Goal: Task Accomplishment & Management: Complete application form

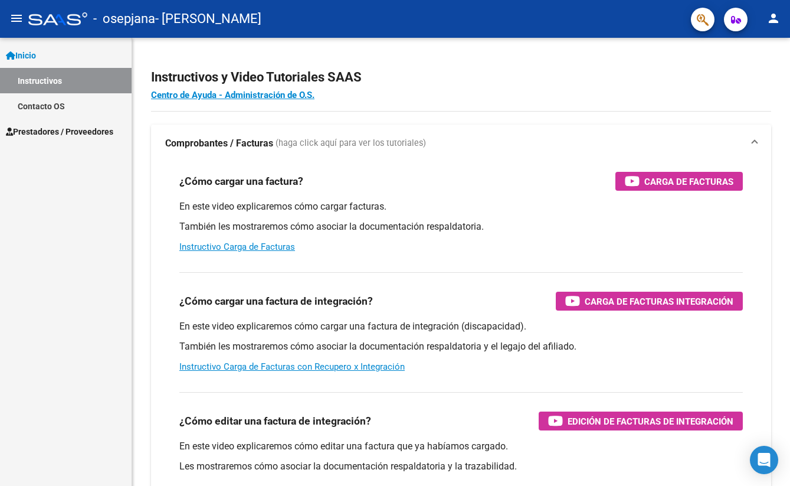
click at [74, 115] on link "Contacto OS" at bounding box center [66, 105] width 132 height 25
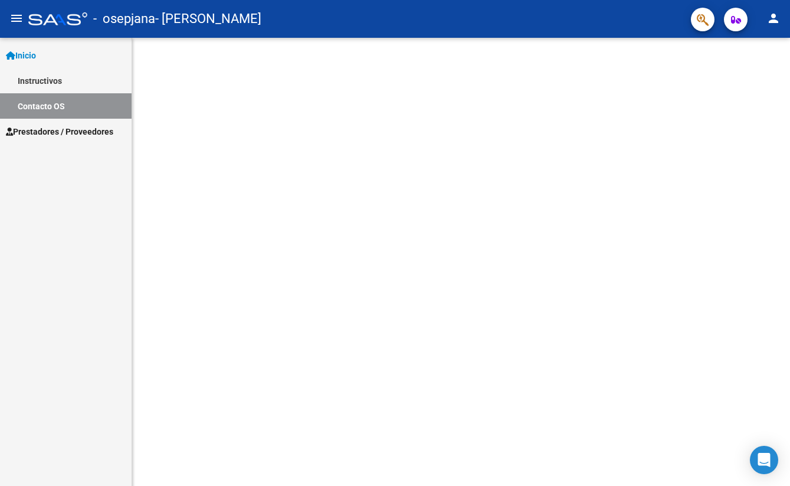
click at [76, 127] on span "Prestadores / Proveedores" at bounding box center [59, 131] width 107 height 13
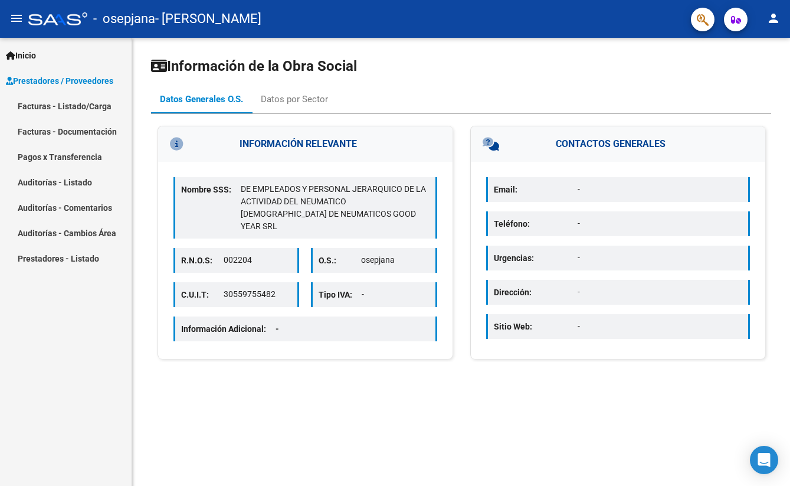
click at [97, 78] on span "Prestadores / Proveedores" at bounding box center [59, 80] width 107 height 13
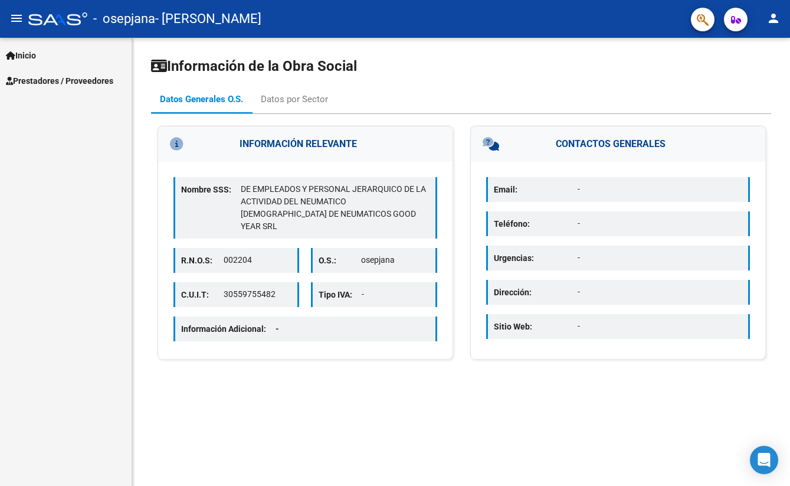
click at [99, 104] on div "Inicio Instructivos Contacto OS Prestadores / Proveedores Facturas - Listado/Ca…" at bounding box center [66, 262] width 132 height 448
click at [93, 83] on span "Prestadores / Proveedores" at bounding box center [59, 80] width 107 height 13
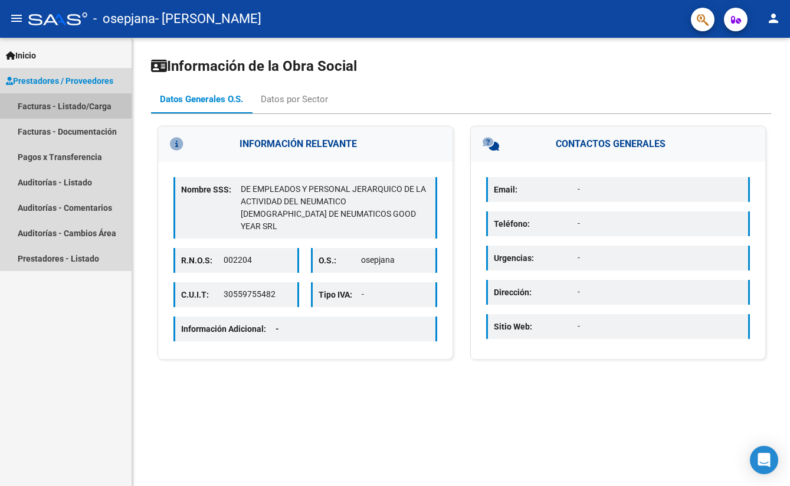
click at [93, 104] on link "Facturas - Listado/Carga" at bounding box center [66, 105] width 132 height 25
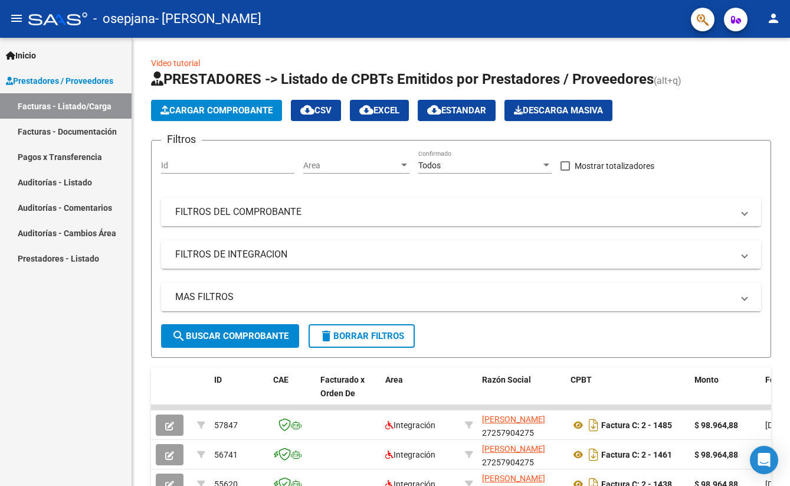
click at [259, 110] on span "Cargar Comprobante" at bounding box center [217, 110] width 112 height 11
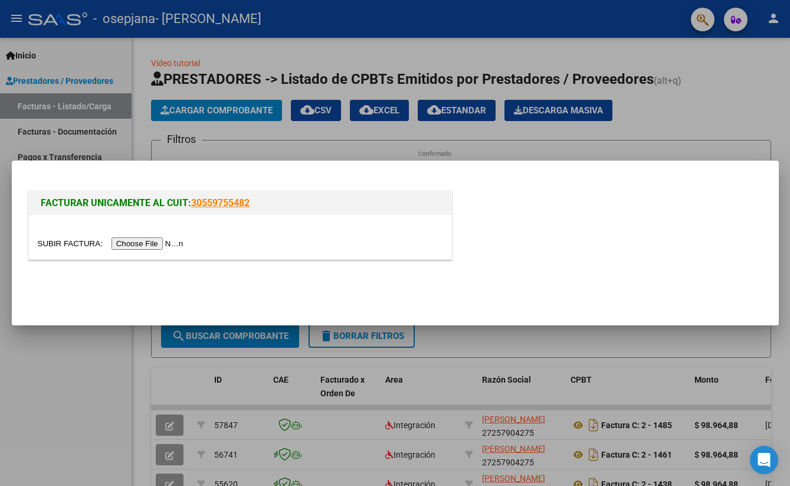
click at [124, 254] on div at bounding box center [240, 237] width 423 height 44
click at [131, 249] on div at bounding box center [240, 244] width 405 height 14
click at [138, 240] on input "file" at bounding box center [112, 243] width 149 height 12
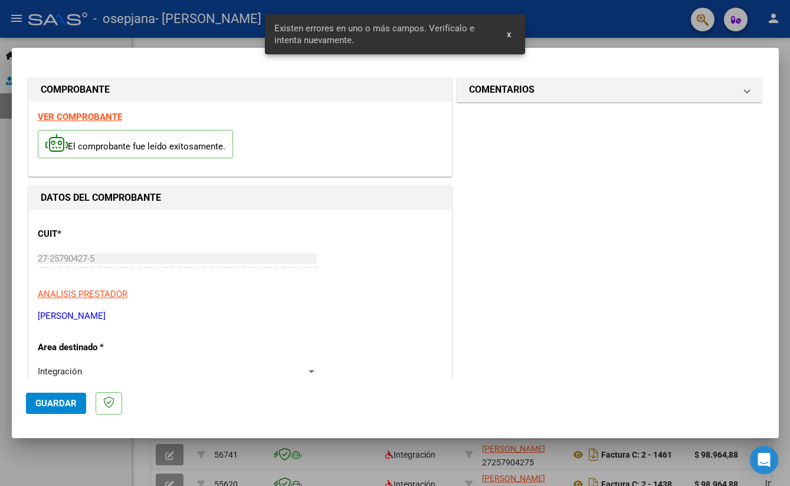
scroll to position [229, 0]
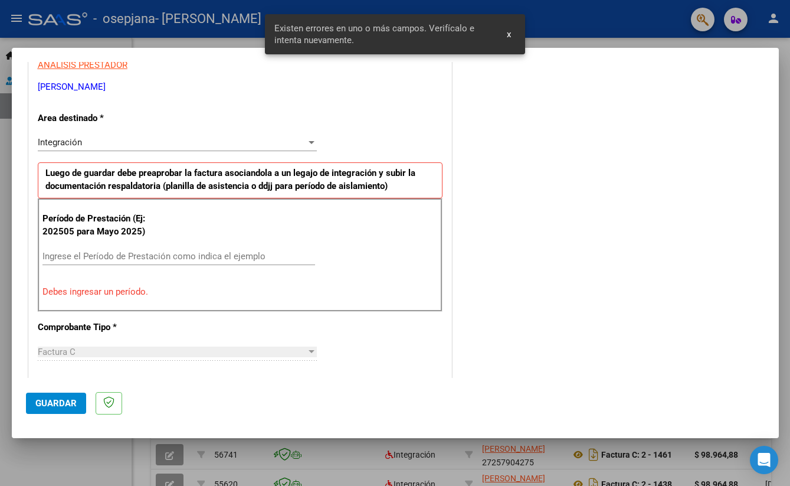
click at [313, 142] on div at bounding box center [311, 142] width 11 height 9
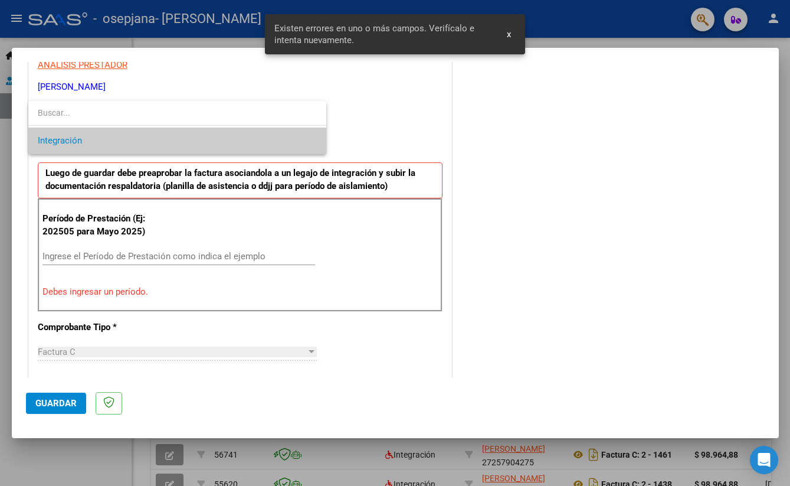
click at [313, 142] on span "Integración" at bounding box center [177, 141] width 279 height 27
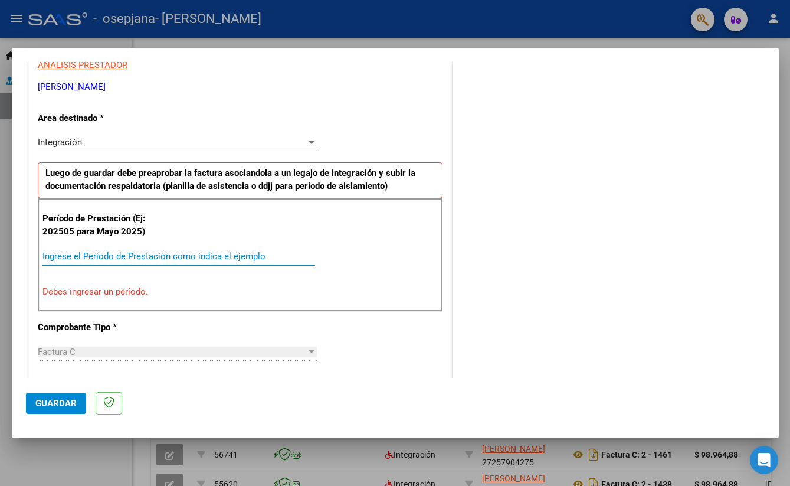
click at [156, 251] on input "Ingrese el Período de Prestación como indica el ejemplo" at bounding box center [179, 256] width 273 height 11
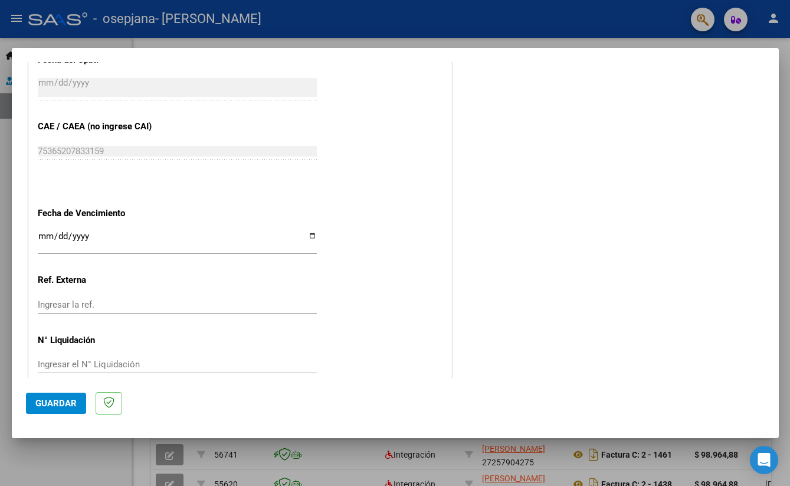
scroll to position [704, 0]
type input "202508"
click at [64, 398] on span "Guardar" at bounding box center [55, 403] width 41 height 11
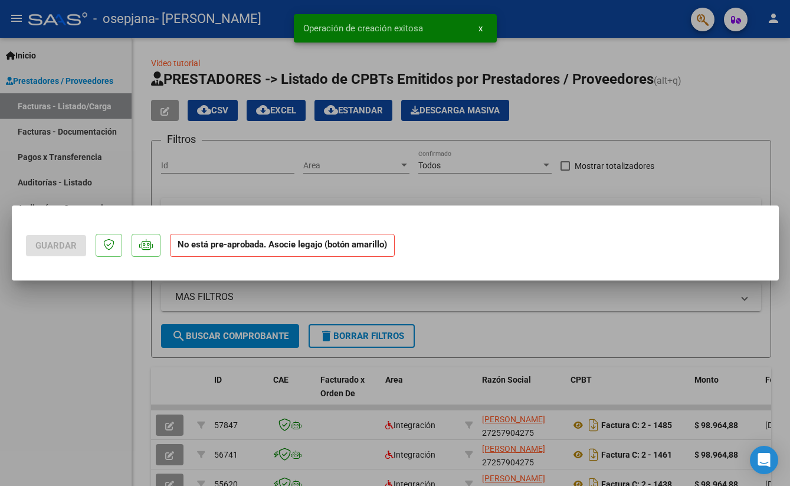
scroll to position [0, 0]
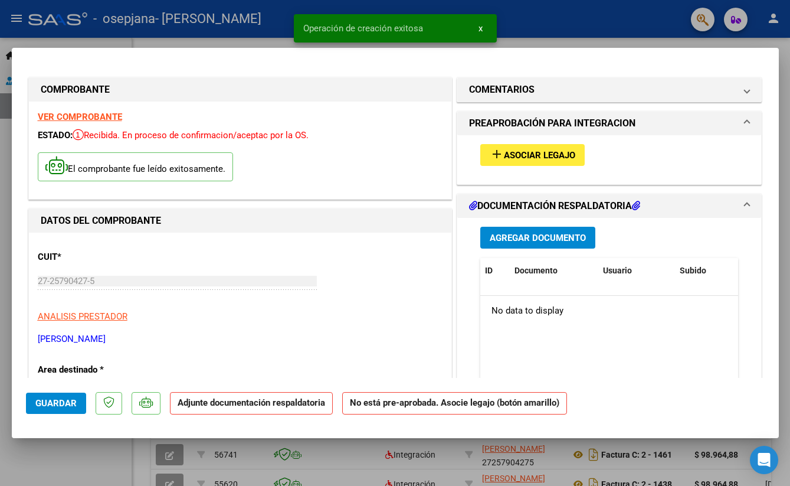
click at [554, 161] on span "Asociar Legajo" at bounding box center [539, 155] width 71 height 11
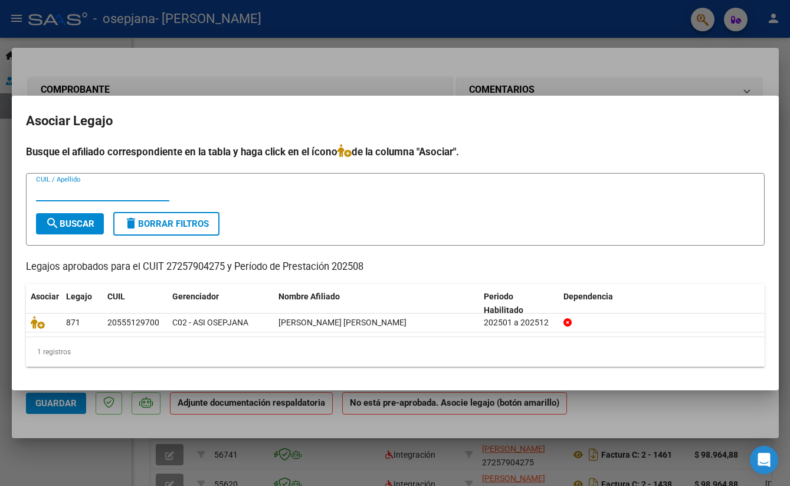
type input "g"
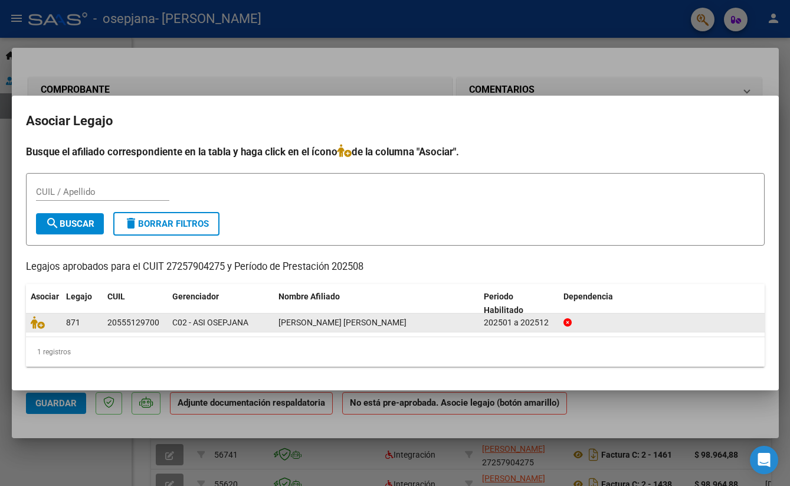
click at [163, 322] on datatable-body-cell "20555129700" at bounding box center [135, 322] width 65 height 18
click at [202, 321] on span "C02 - ASI OSEPJANA" at bounding box center [210, 322] width 76 height 9
click at [37, 322] on icon at bounding box center [38, 322] width 14 height 13
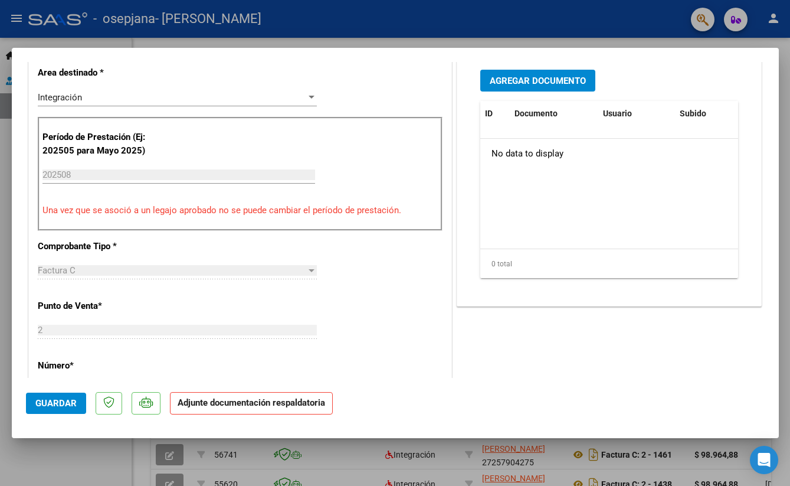
scroll to position [234, 0]
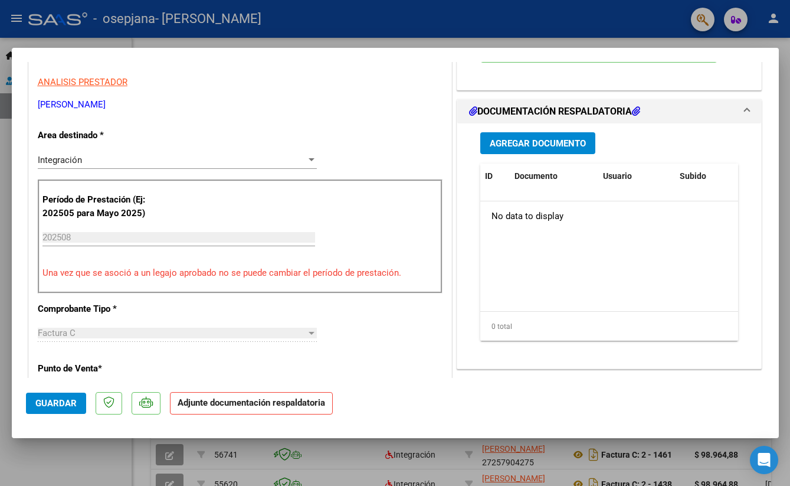
click at [532, 153] on button "Agregar Documento" at bounding box center [538, 143] width 115 height 22
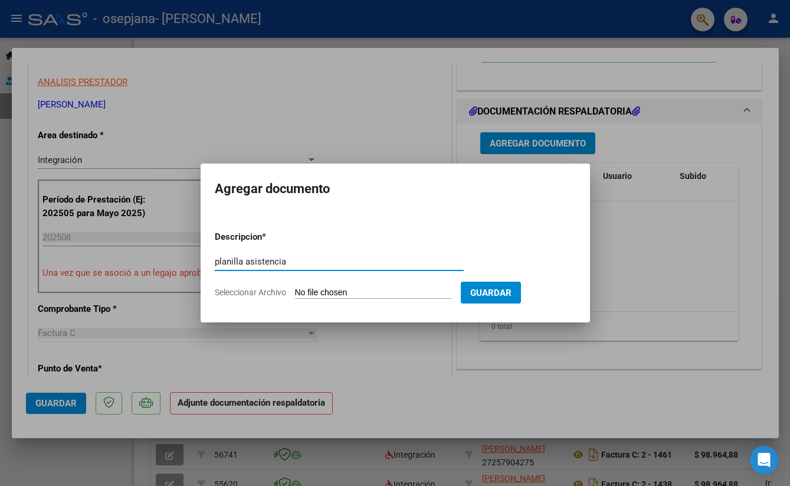
type input "planilla asistencia"
click at [389, 292] on input "Seleccionar Archivo" at bounding box center [373, 293] width 156 height 11
type input "C:\fakepath\[DATE] 10-18 6.pdf"
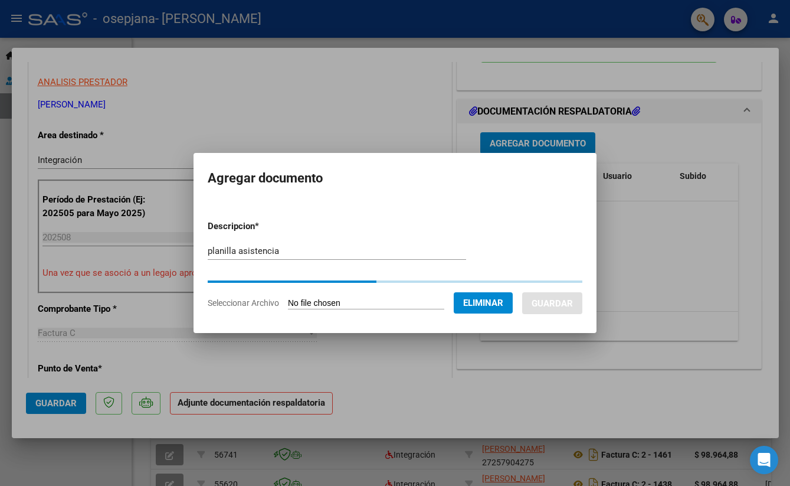
click at [698, 394] on div at bounding box center [395, 243] width 790 height 486
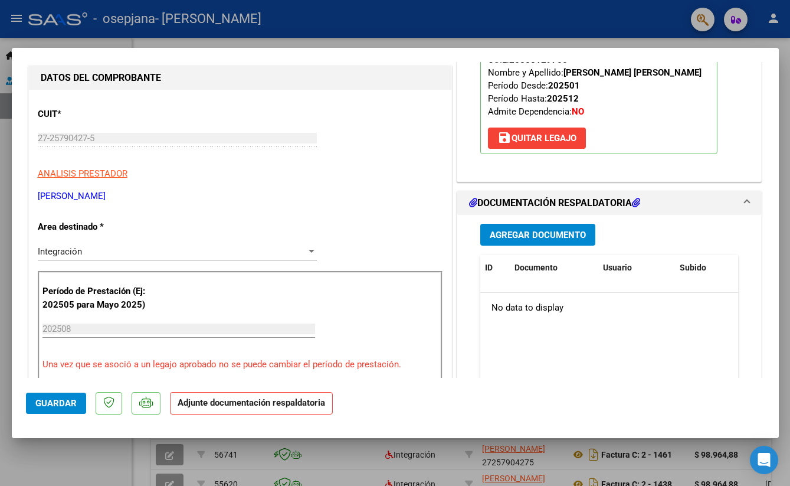
scroll to position [142, 0]
click at [565, 231] on span "Agregar Documento" at bounding box center [538, 235] width 96 height 11
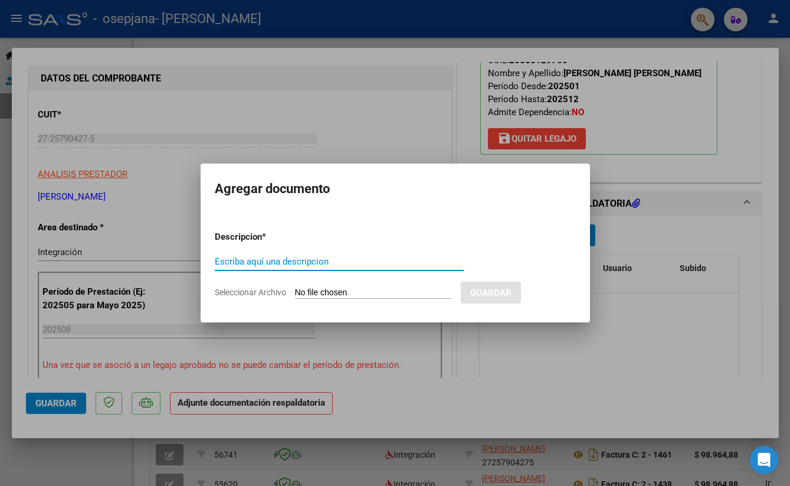
click at [307, 257] on input "Escriba aquí una descripcion" at bounding box center [339, 261] width 249 height 11
type input "planilla"
click at [335, 293] on input "Seleccionar Archivo" at bounding box center [373, 293] width 156 height 11
type input "C:\fakepath\[DATE] 10-18 6.pdf"
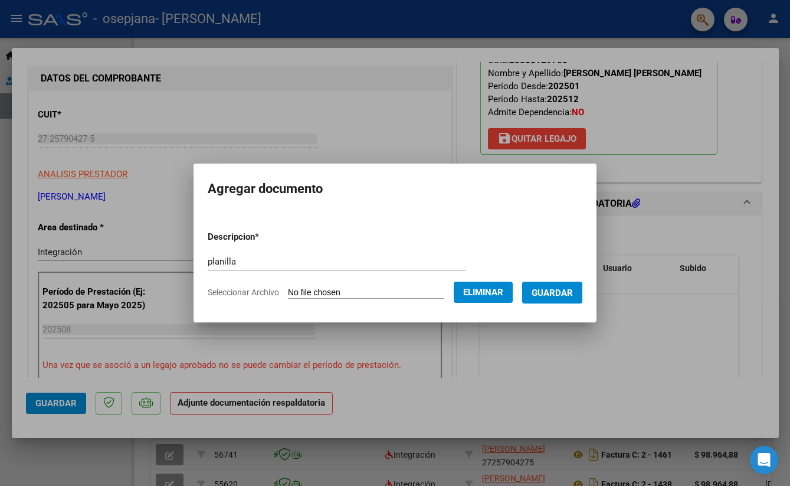
click at [583, 298] on button "Guardar" at bounding box center [552, 293] width 60 height 22
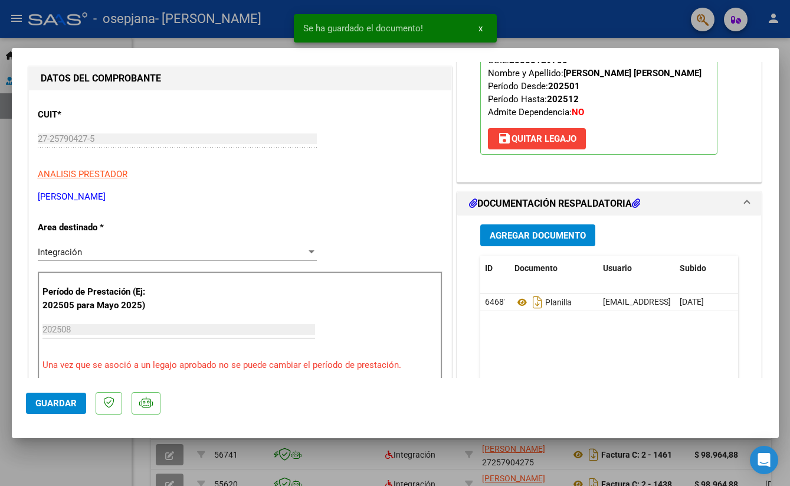
click at [548, 234] on span "Agregar Documento" at bounding box center [538, 235] width 96 height 11
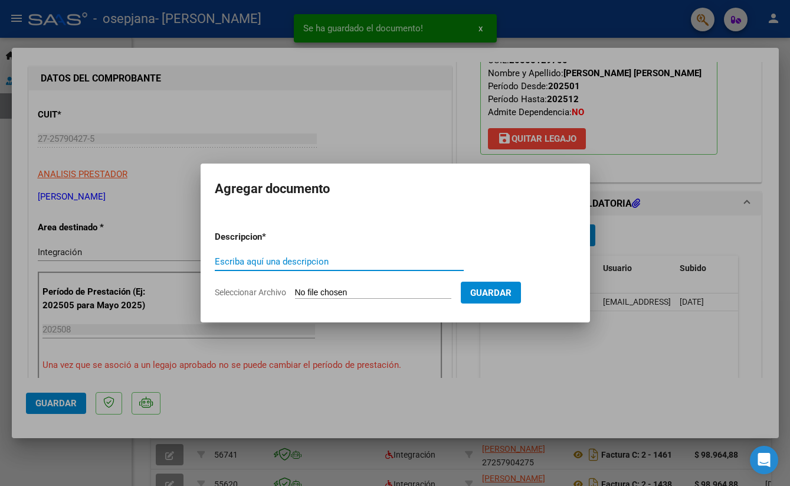
click at [359, 261] on input "Escriba aquí una descripcion" at bounding box center [339, 261] width 249 height 11
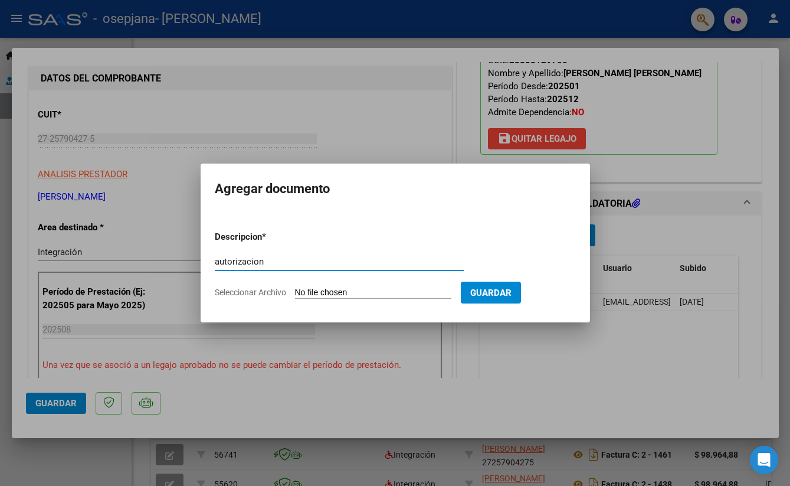
type input "autorización"
drag, startPoint x: 359, startPoint y: 261, endPoint x: 360, endPoint y: 288, distance: 26.6
click at [360, 288] on input "Seleccionar Archivo" at bounding box center [373, 293] width 156 height 11
click at [356, 129] on div at bounding box center [395, 243] width 790 height 486
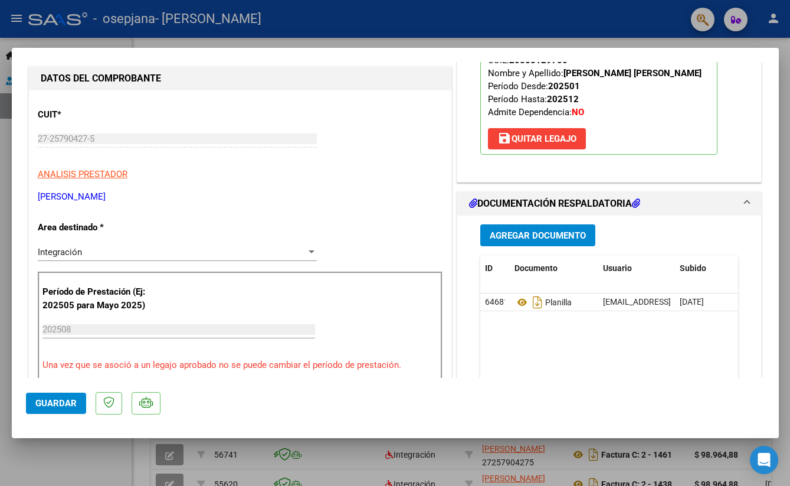
scroll to position [507, 0]
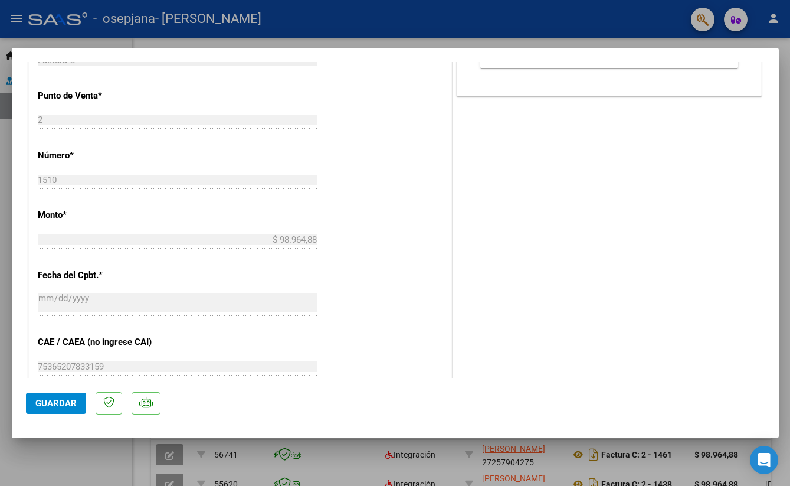
click at [51, 404] on span "Guardar" at bounding box center [55, 403] width 41 height 11
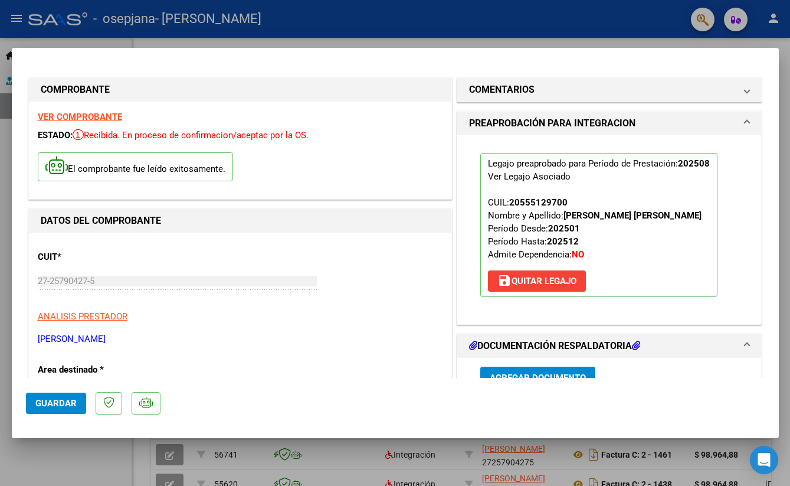
scroll to position [0, 0]
